Goal: Transaction & Acquisition: Book appointment/travel/reservation

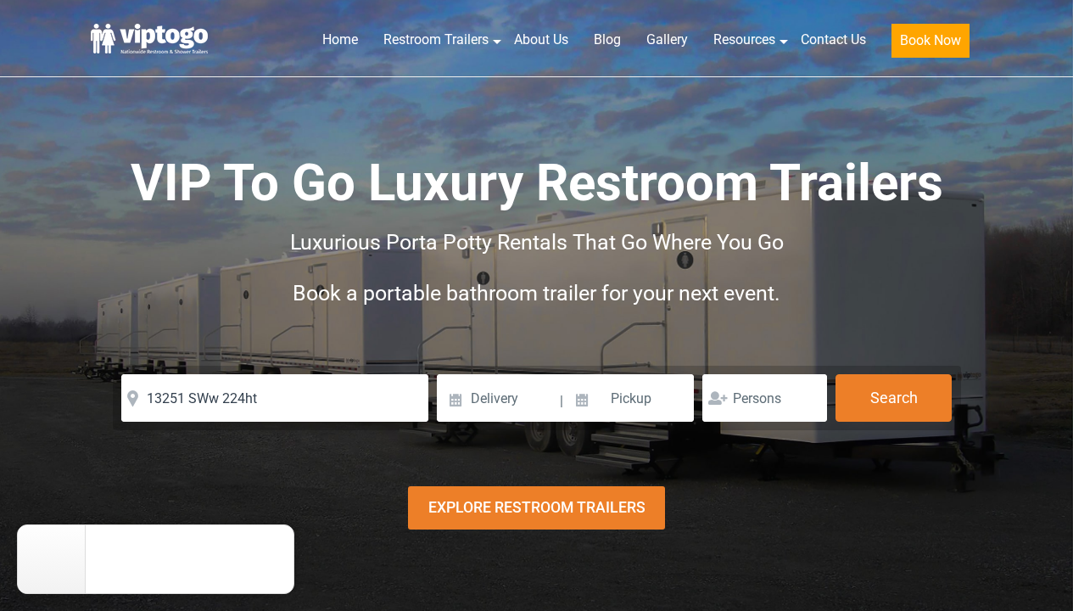
click at [216, 398] on input "13251 SWw 224ht" at bounding box center [274, 398] width 307 height 48
click at [262, 394] on input "13251 SW 224ht" at bounding box center [274, 398] width 307 height 48
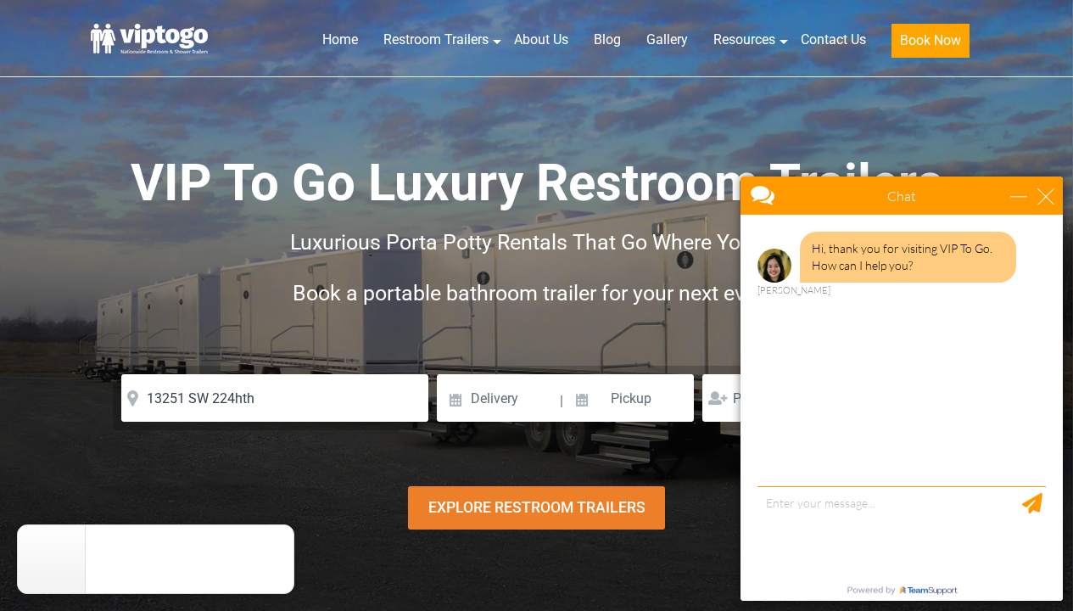
type input "13251 Southwest 224th Street, Goulds, FL, USA"
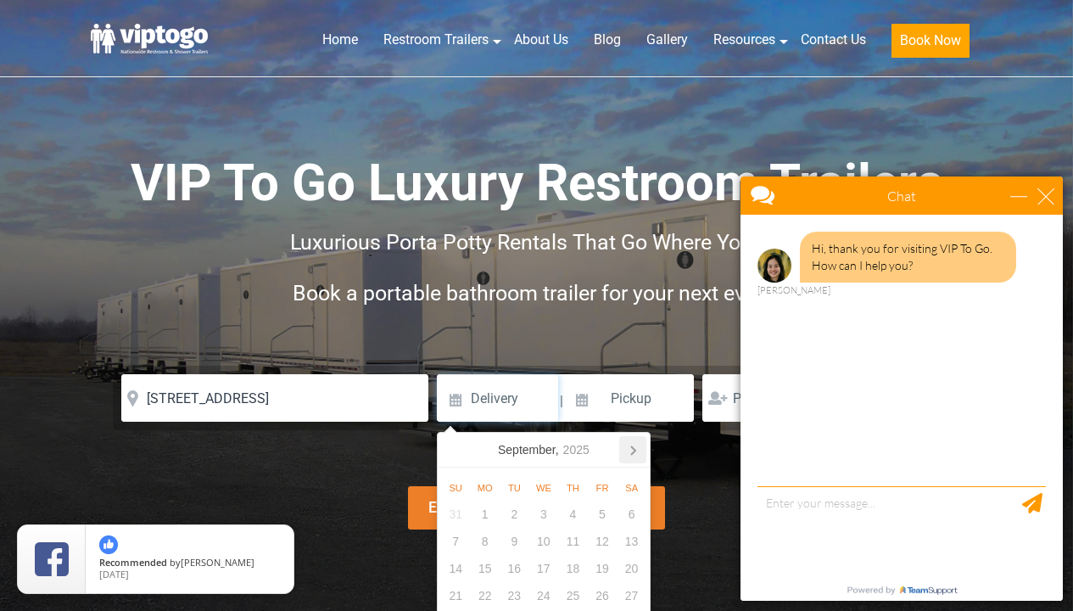
click at [637, 449] on icon at bounding box center [632, 449] width 27 height 27
click at [637, 450] on icon at bounding box center [632, 449] width 27 height 27
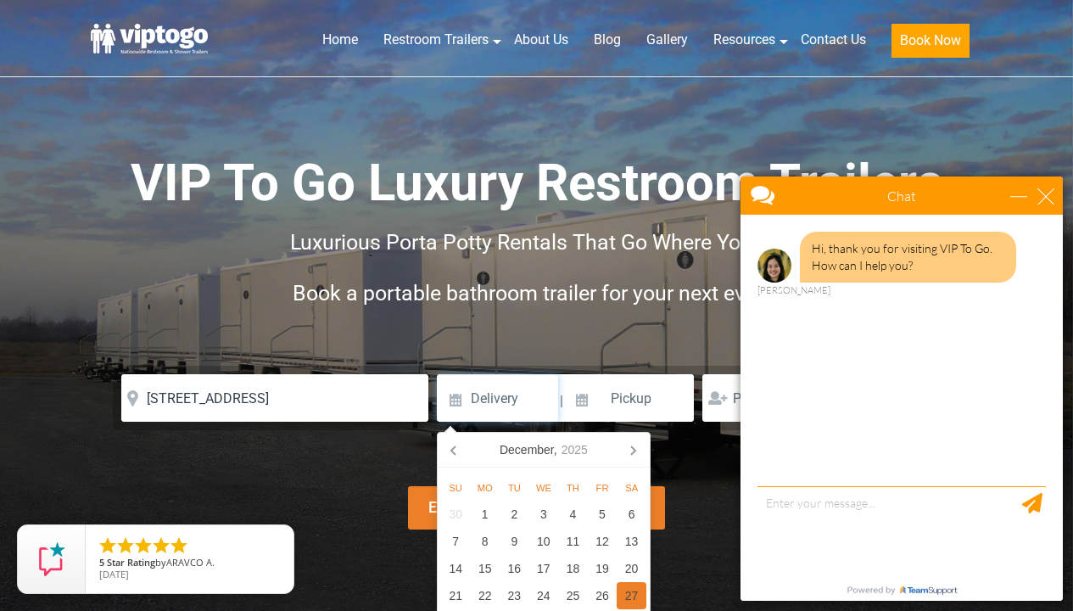
click at [633, 601] on div "27" at bounding box center [632, 595] width 30 height 27
type input "12/27/2025"
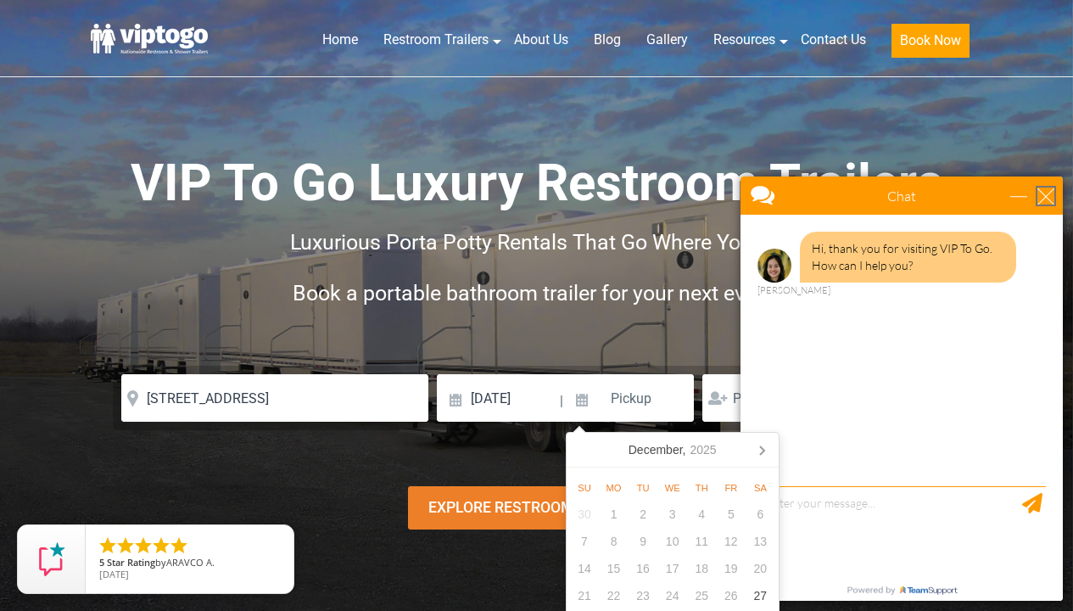
click at [1049, 197] on div "close" at bounding box center [1045, 195] width 17 height 17
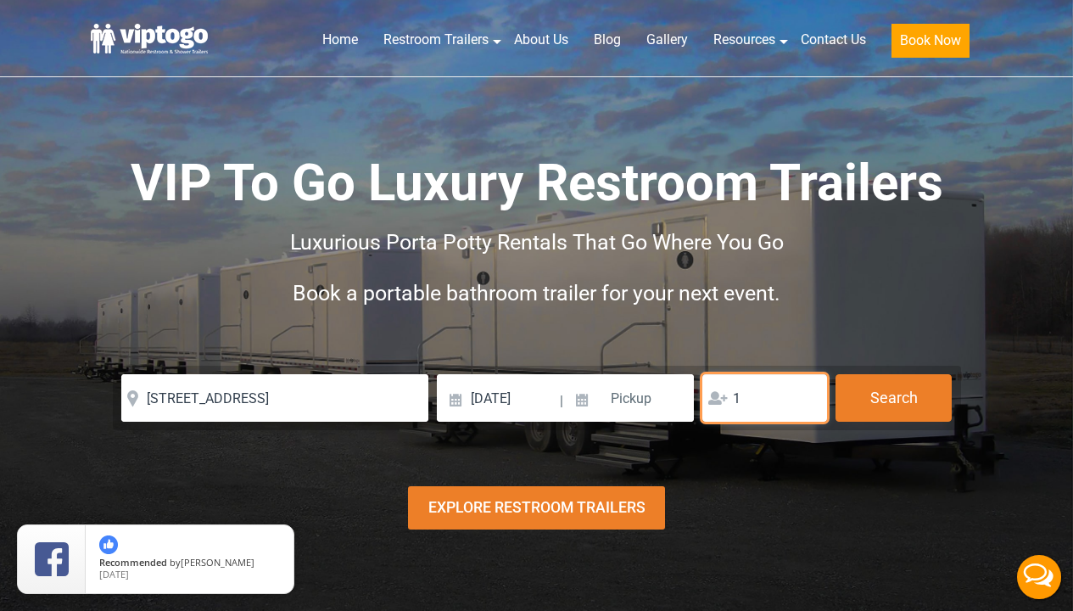
click at [808, 396] on input "1" at bounding box center [764, 398] width 125 height 48
type input "100"
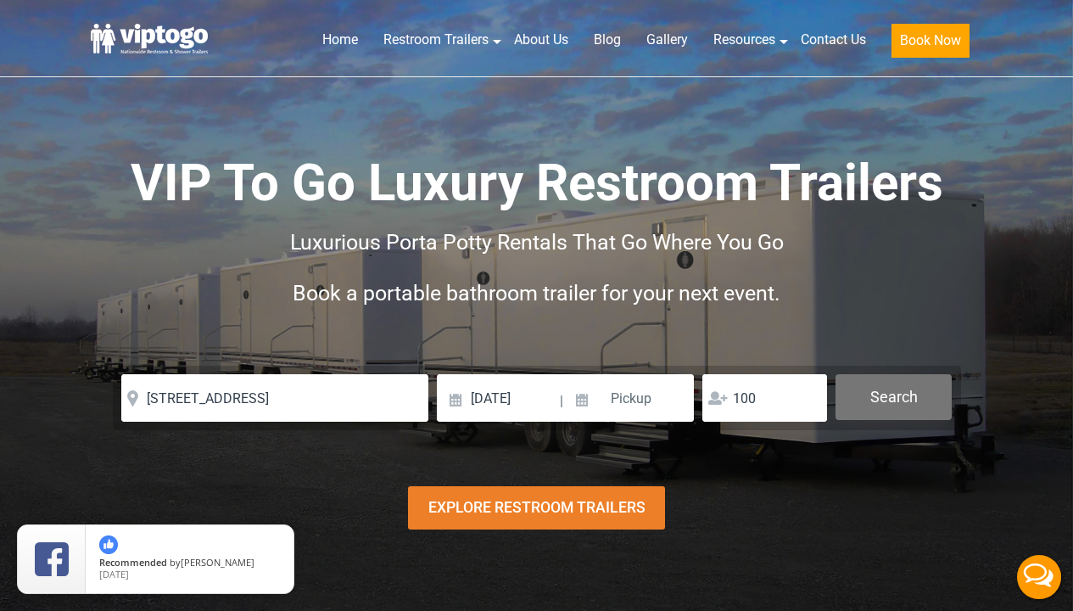
click at [901, 397] on button "Search" at bounding box center [894, 397] width 116 height 46
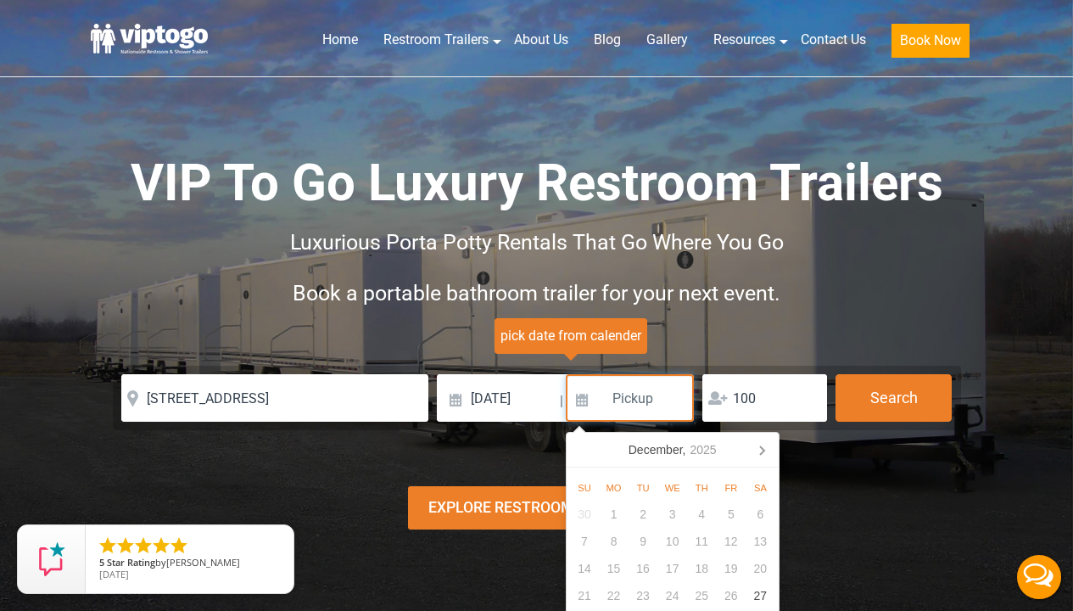
click at [612, 408] on input at bounding box center [630, 398] width 129 height 48
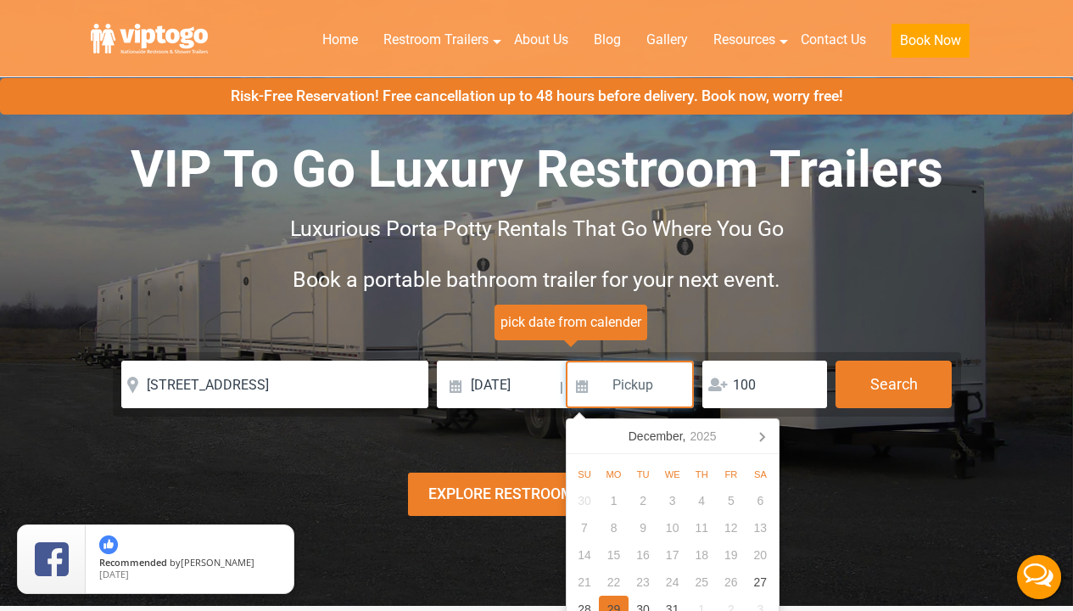
scroll to position [59, 0]
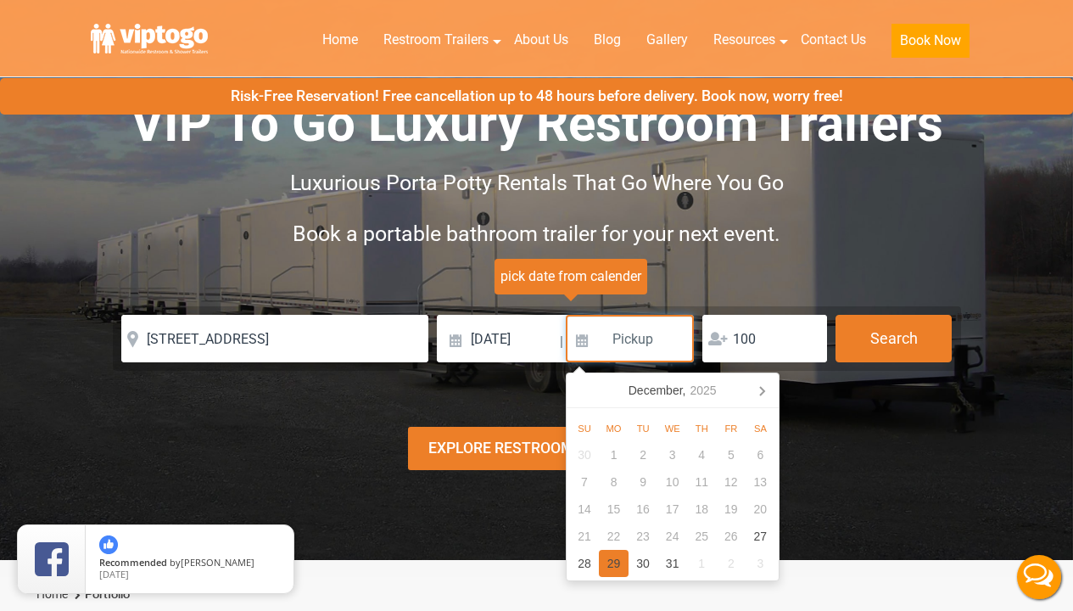
click at [585, 558] on div "28" at bounding box center [585, 563] width 30 height 27
type input "12/28/2025"
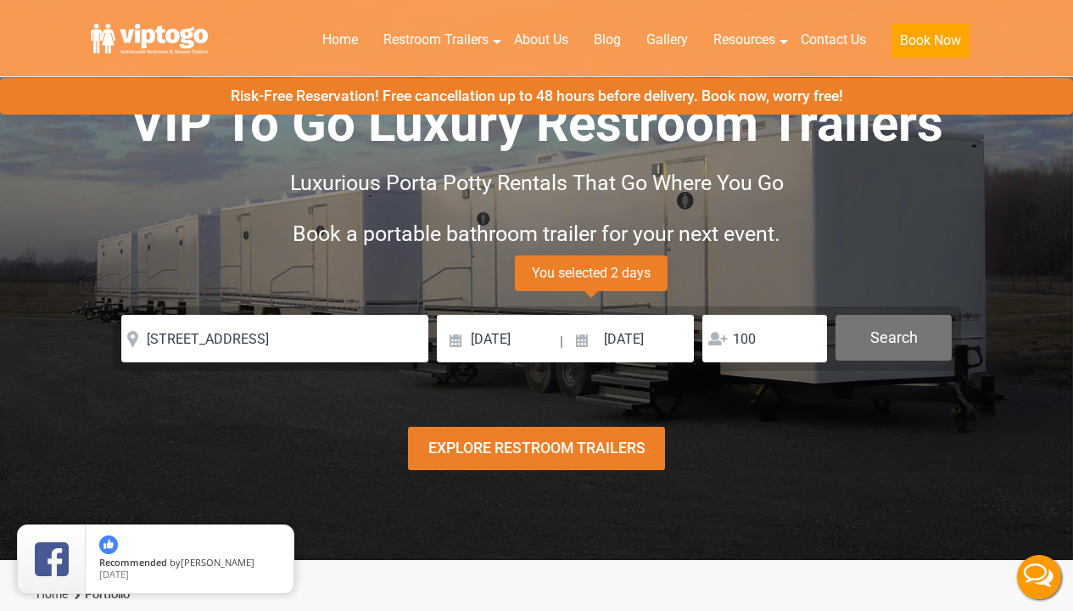
click at [909, 338] on button "Search" at bounding box center [894, 338] width 116 height 46
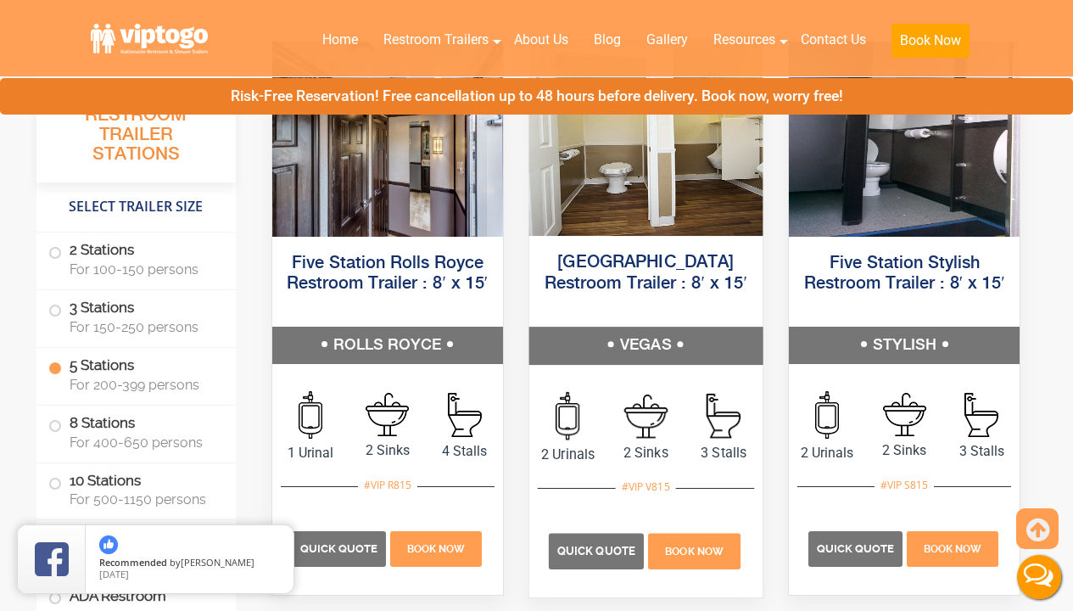
scroll to position [2689, 0]
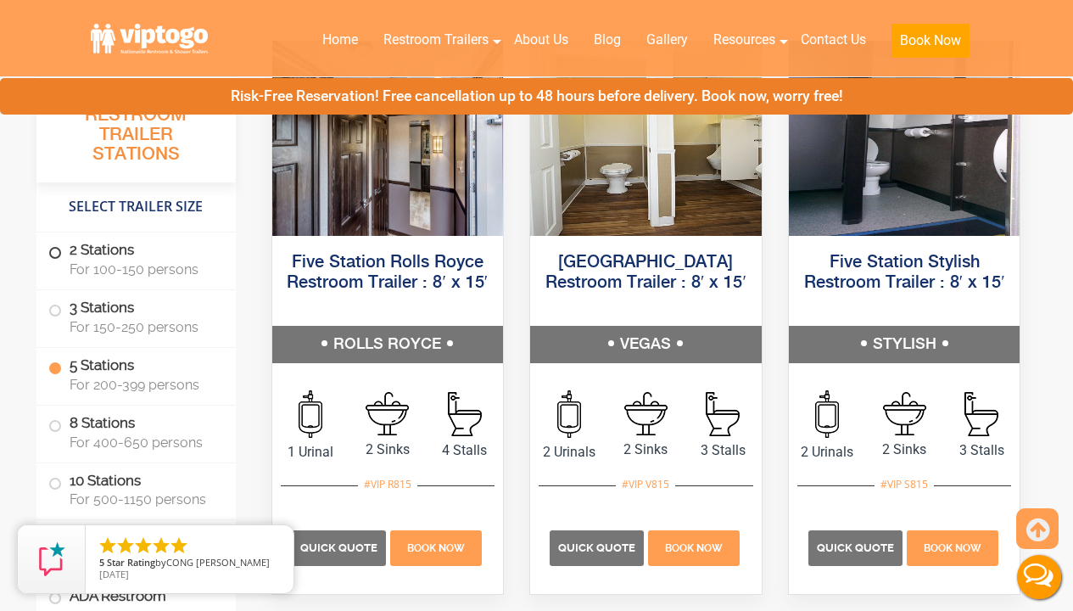
click at [128, 264] on span "For 100-150 persons" at bounding box center [143, 269] width 146 height 16
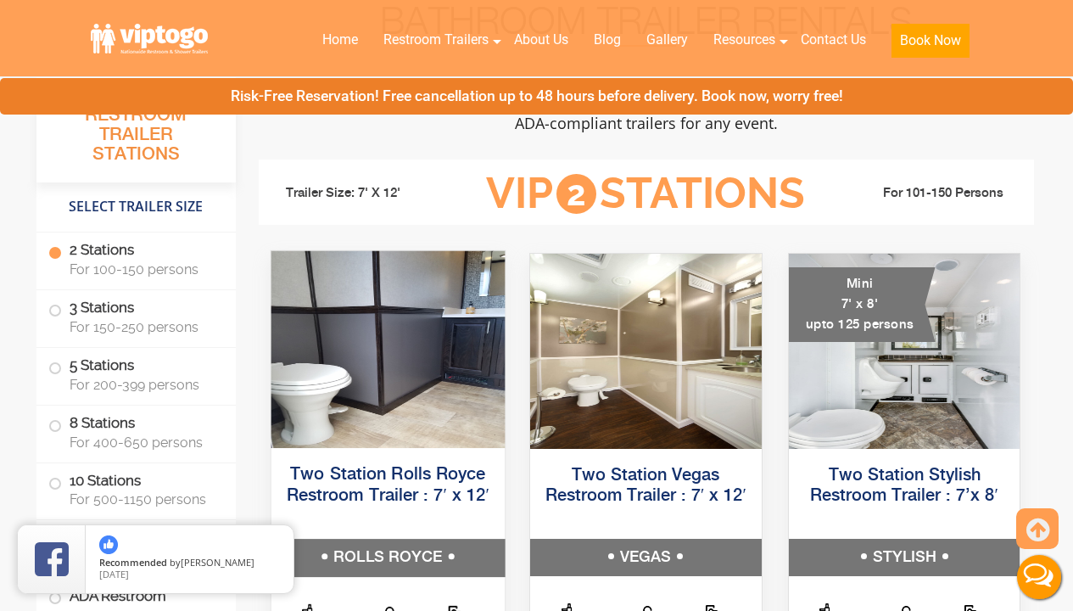
scroll to position [628, 0]
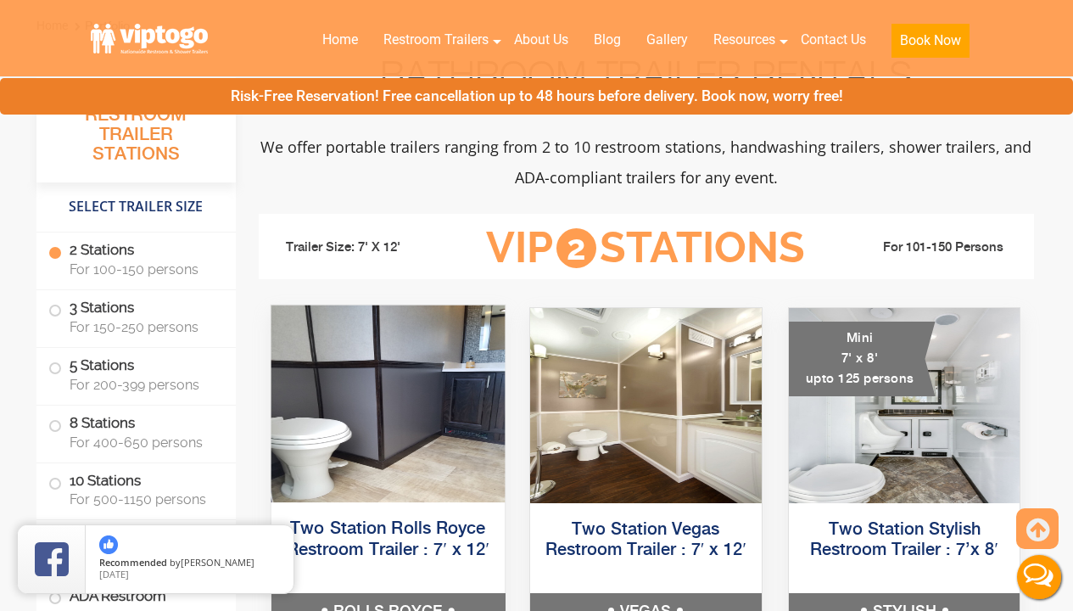
click at [419, 394] on img at bounding box center [387, 403] width 233 height 197
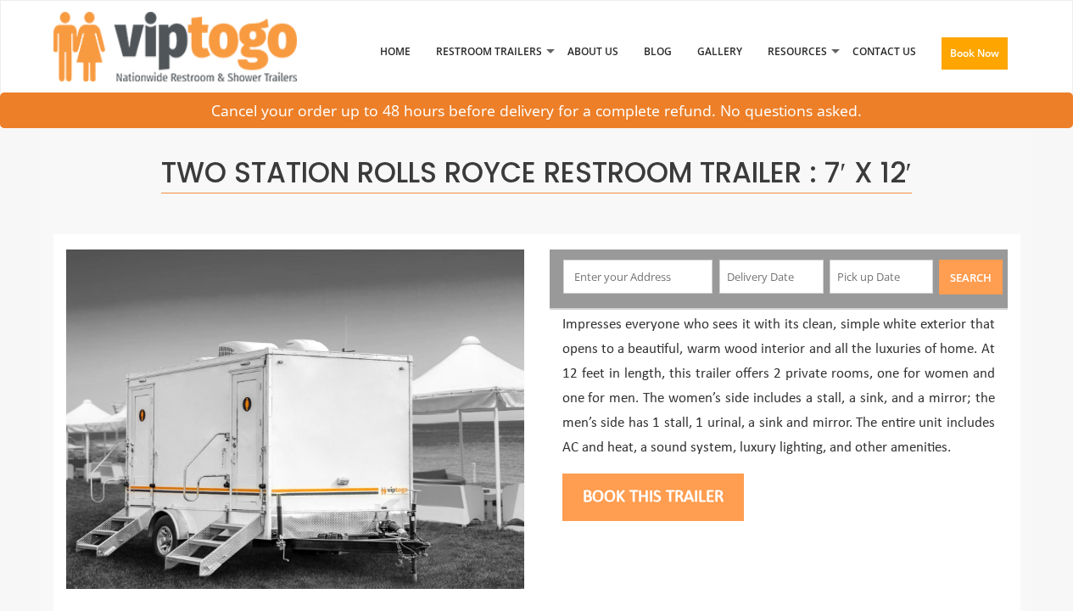
click at [681, 280] on input "text" at bounding box center [637, 277] width 149 height 34
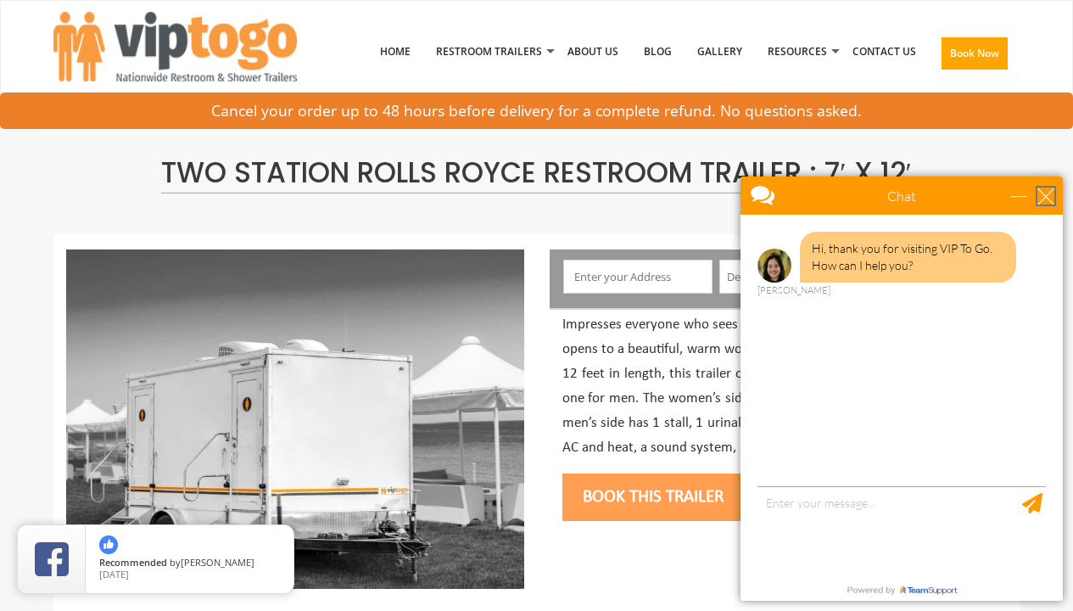
click at [1043, 200] on div "close" at bounding box center [1045, 195] width 17 height 17
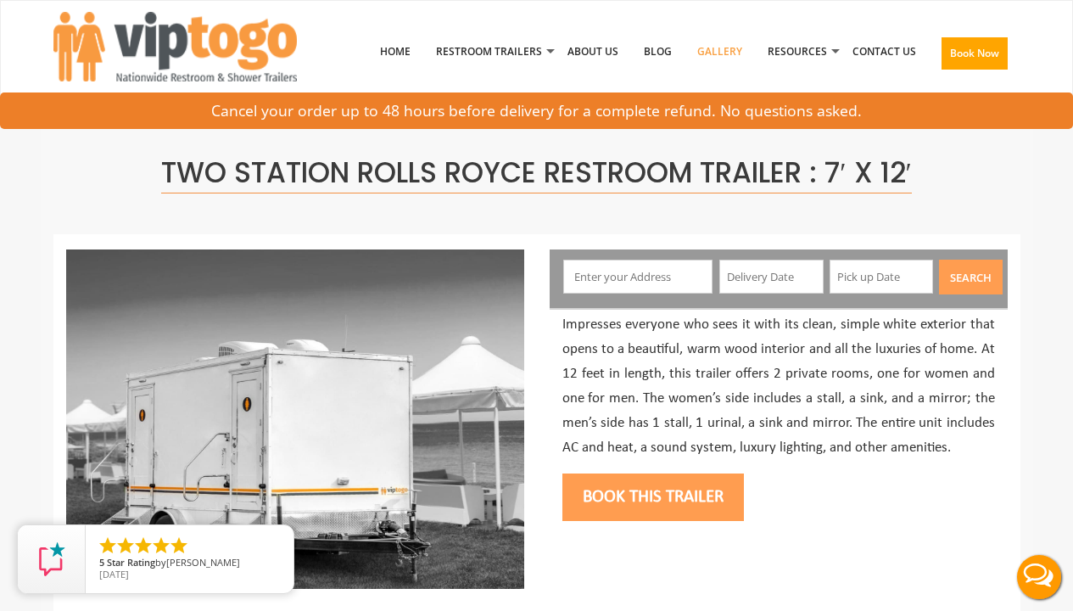
click at [727, 52] on link "Gallery" at bounding box center [720, 52] width 70 height 88
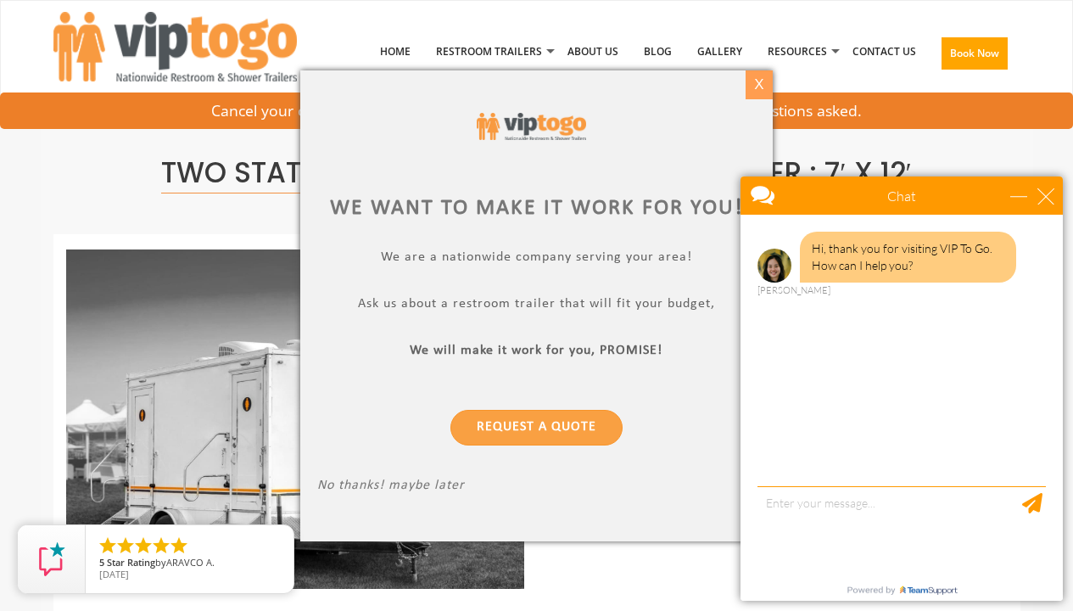
click at [753, 85] on div "X" at bounding box center [759, 84] width 26 height 29
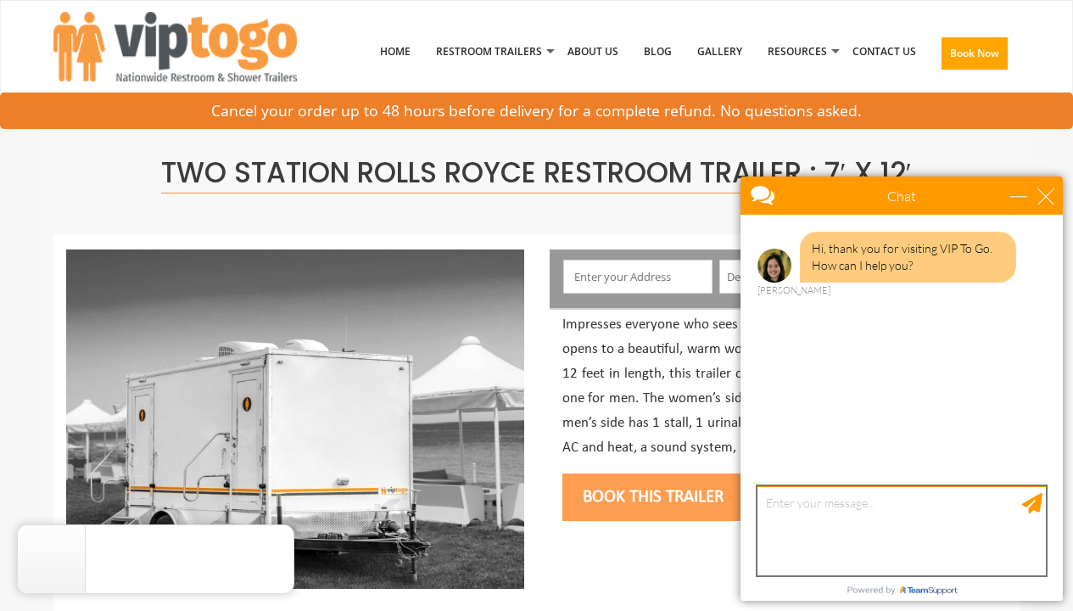
click at [785, 489] on textarea "type your message" at bounding box center [902, 530] width 288 height 89
click at [773, 510] on textarea "l" at bounding box center [902, 530] width 288 height 89
click at [789, 497] on textarea "lhi" at bounding box center [902, 530] width 288 height 89
type textarea "l"
type textarea "Hi I would like a quote for a 2 station restroom for 100 people"
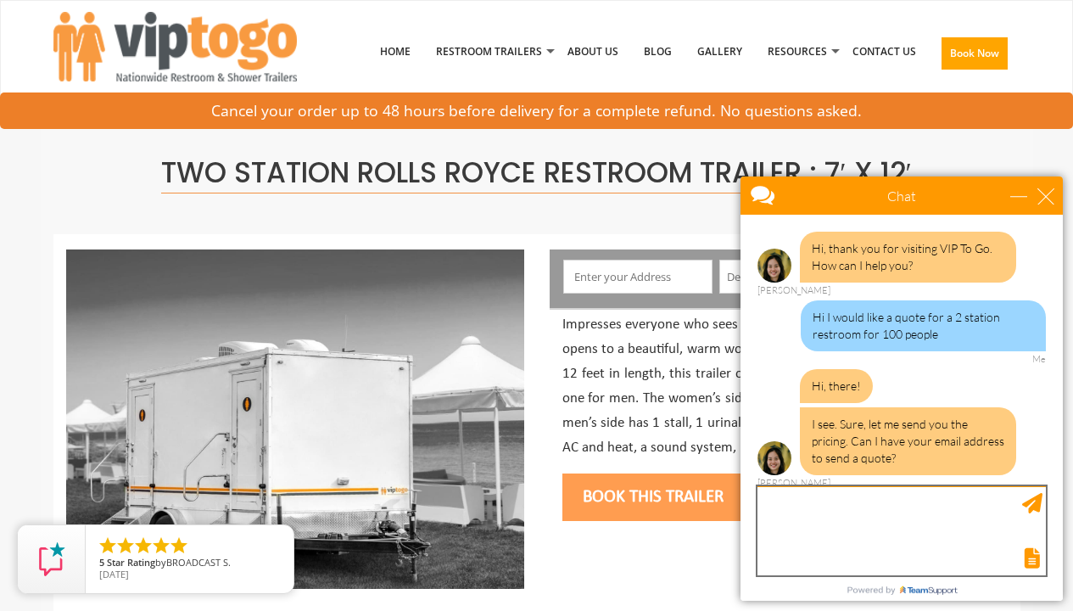
scroll to position [2, 0]
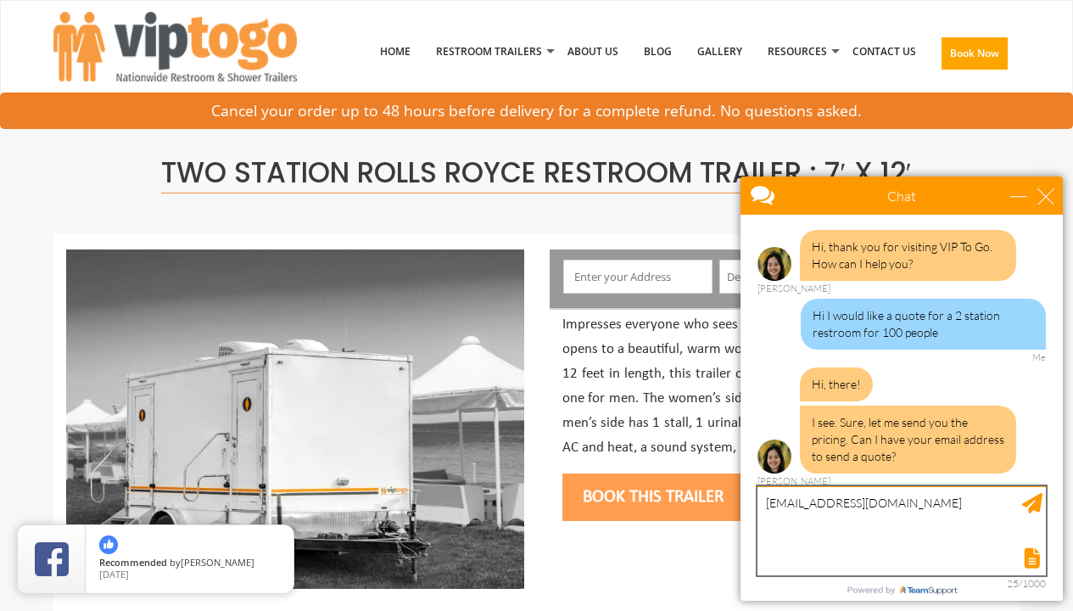
type textarea "maisonnoirevenue@gmail.com"
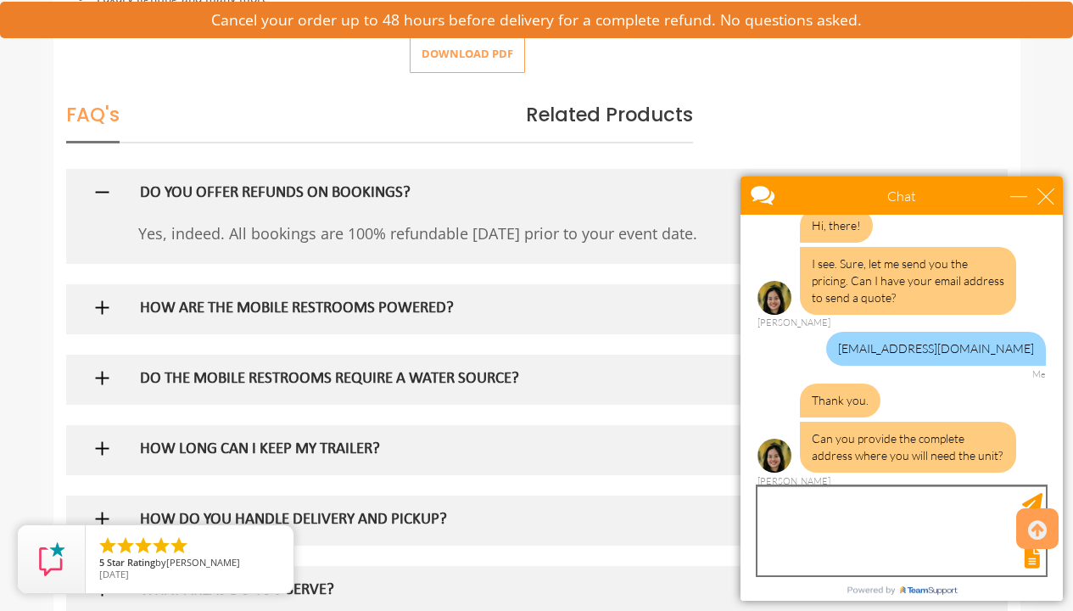
scroll to position [948, 0]
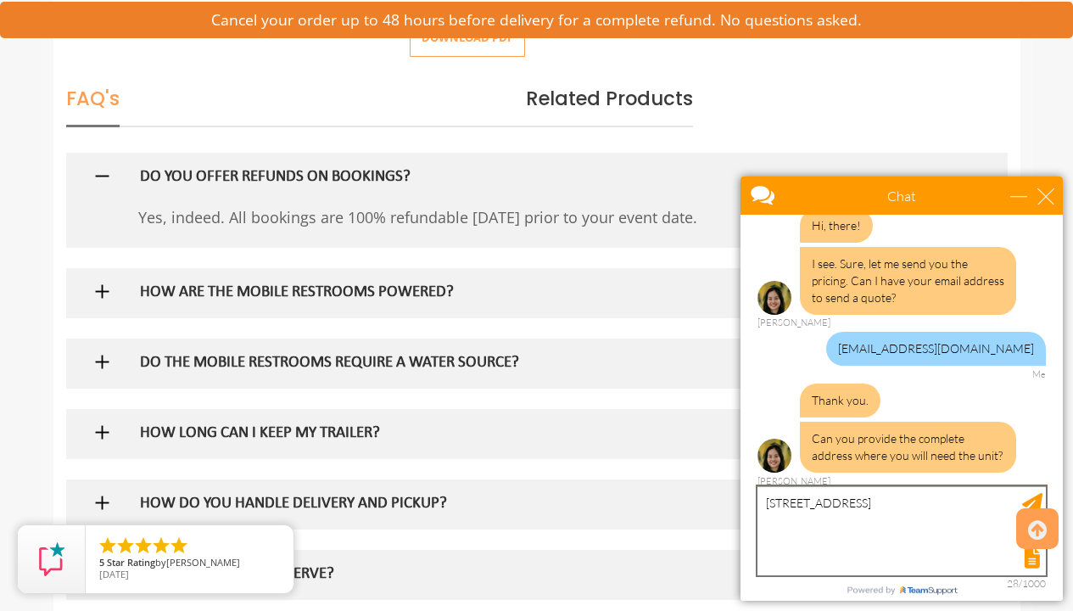
type textarea "13251 SW 224th Miami fl 33170"
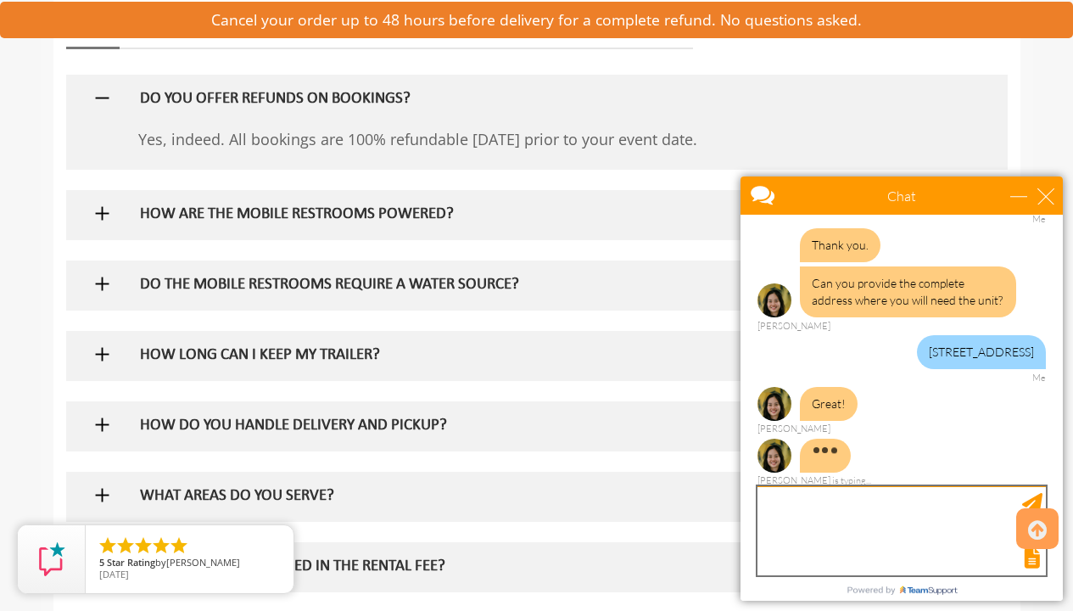
scroll to position [336, 0]
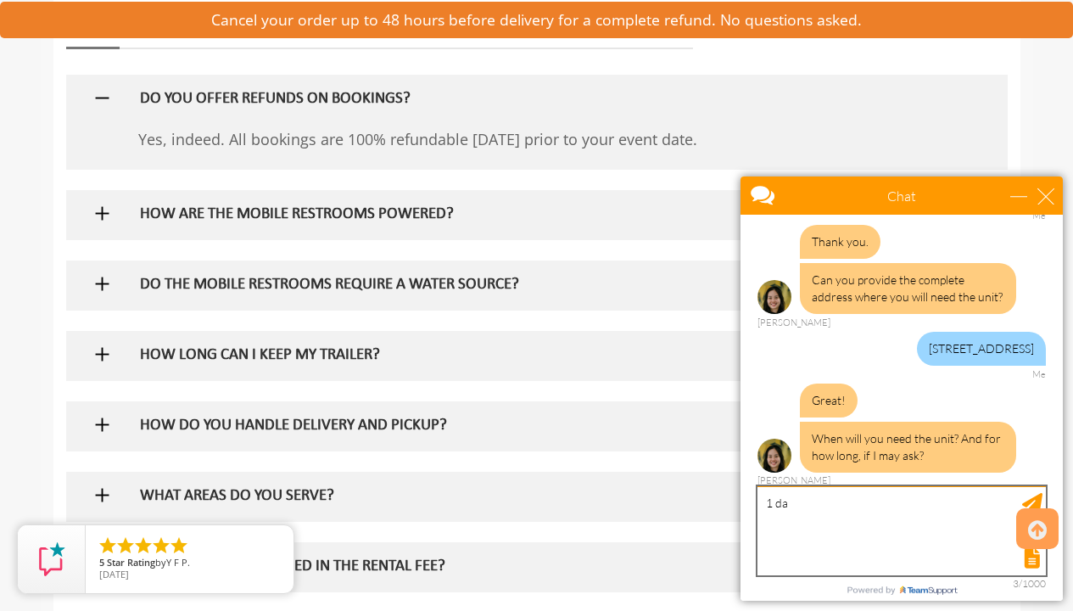
type textarea "1 day"
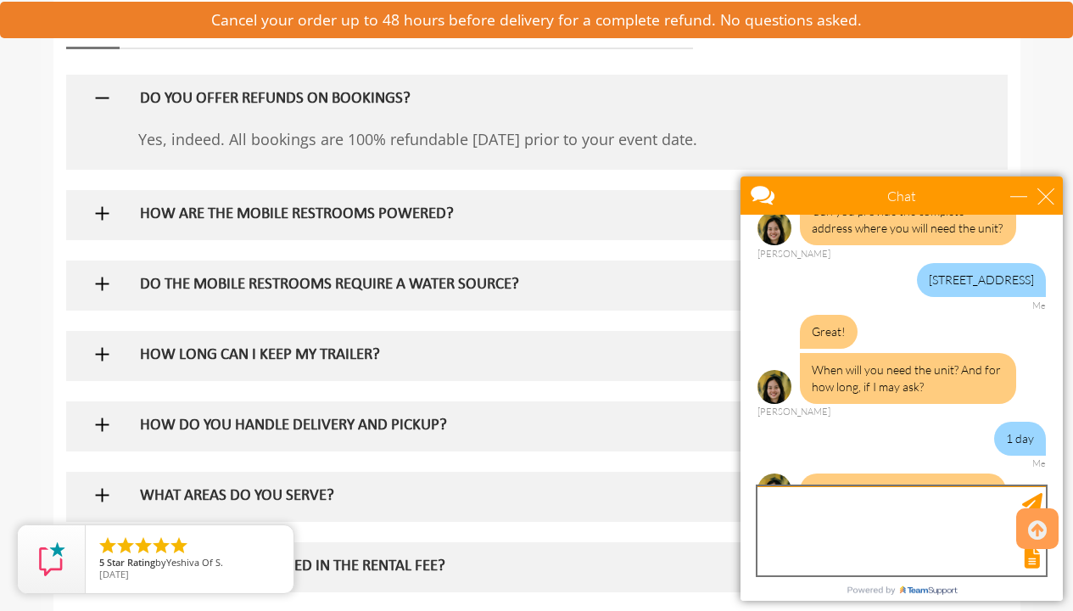
scroll to position [439, 0]
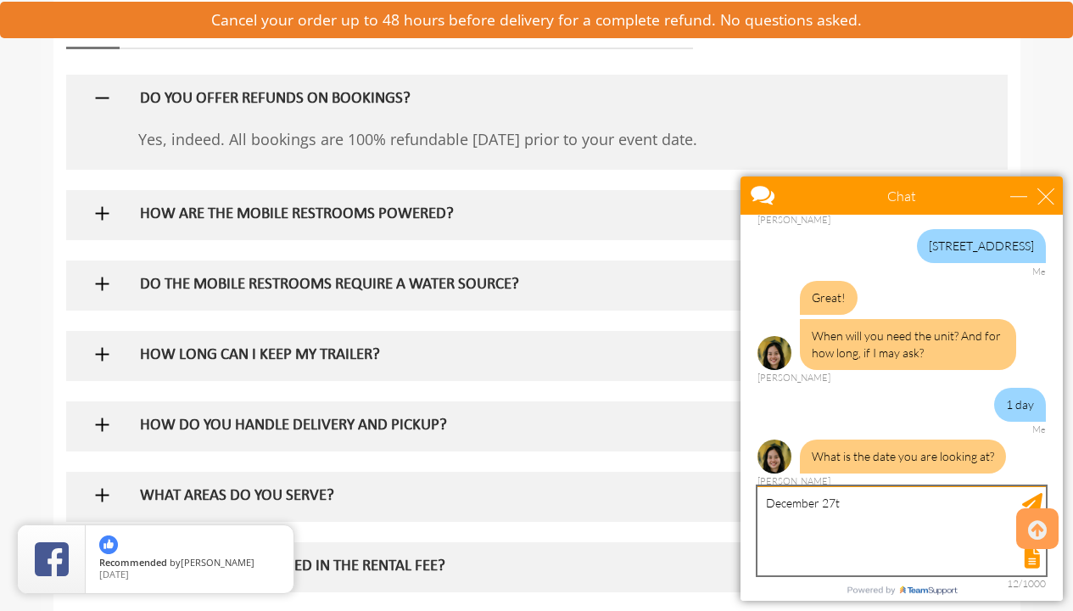
type textarea "December 27th"
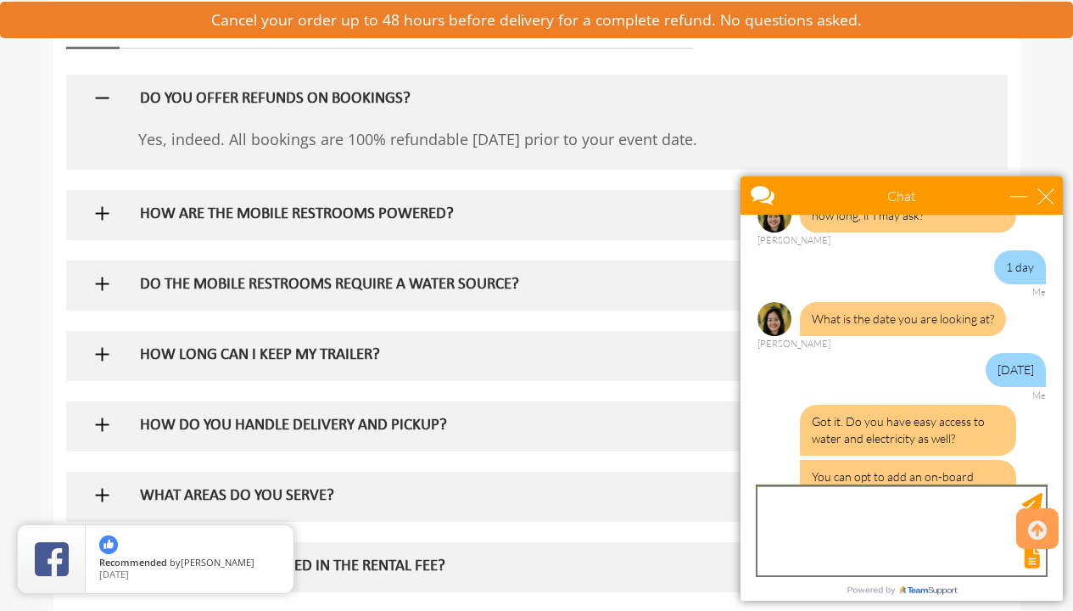
scroll to position [631, 0]
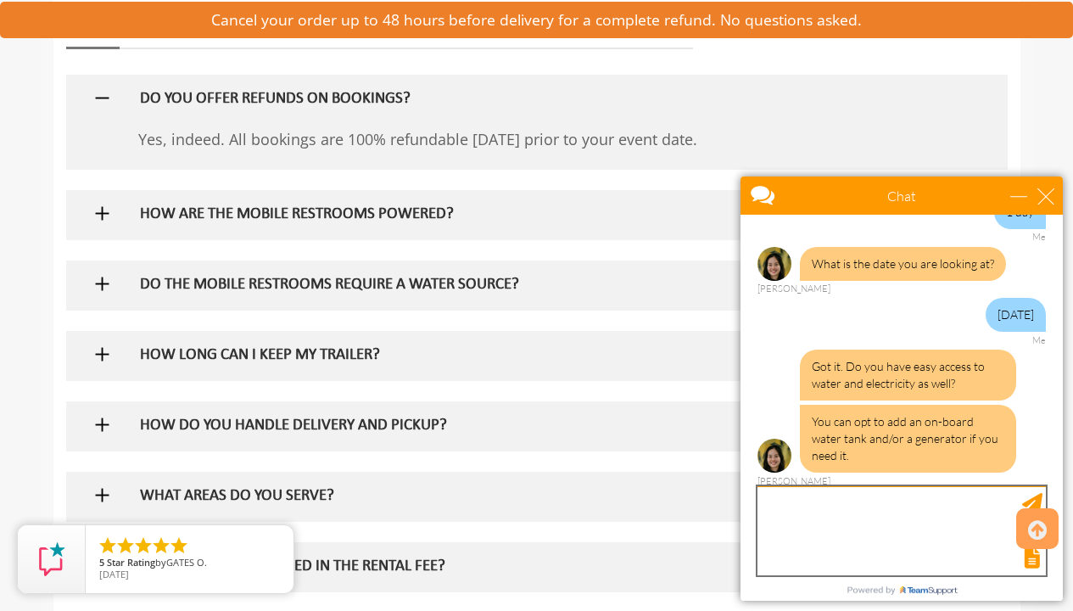
click at [833, 494] on textarea "type your message" at bounding box center [902, 530] width 288 height 89
type textarea "yes there is water and electricity"
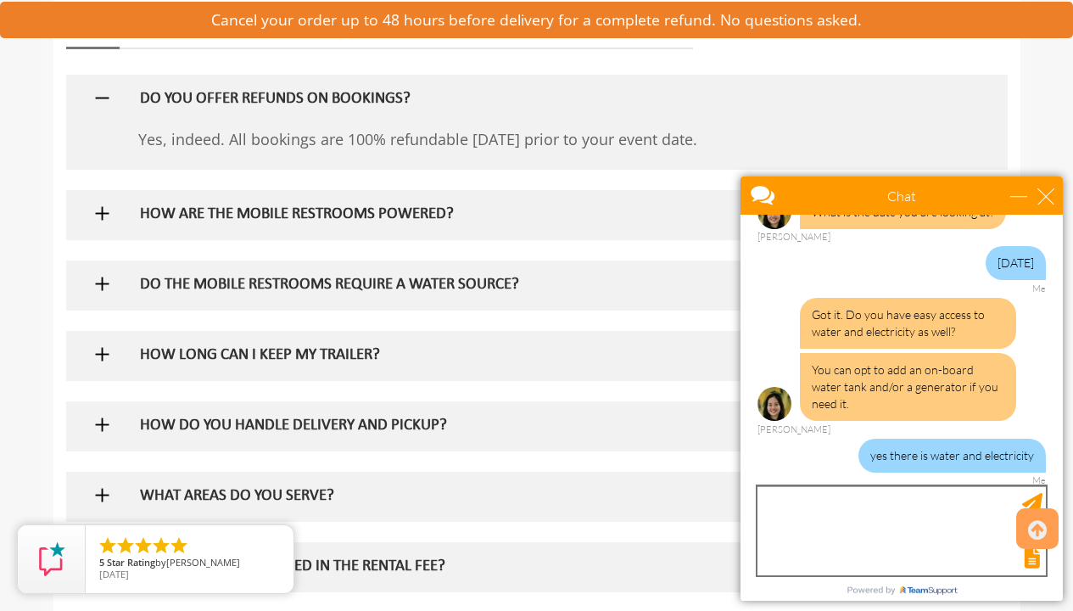
scroll to position [735, 0]
